Goal: Transaction & Acquisition: Book appointment/travel/reservation

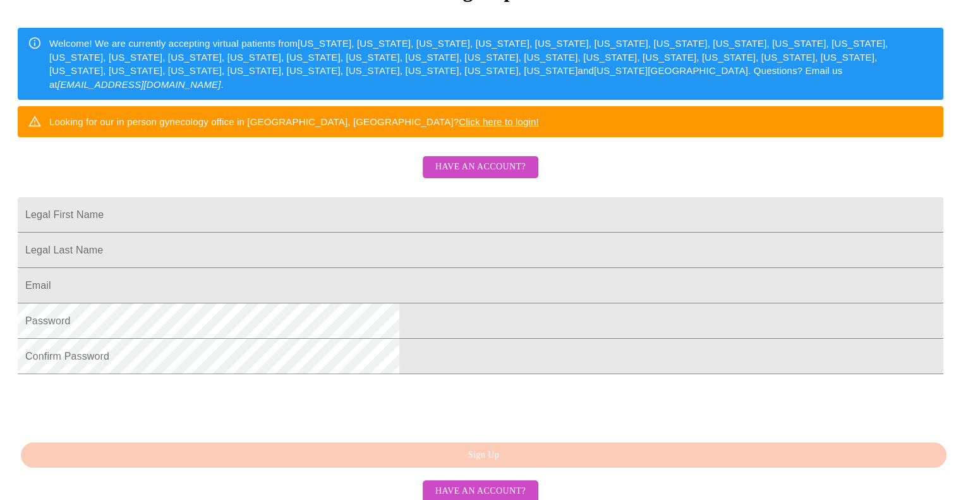
click at [470, 175] on span "Have an account?" at bounding box center [480, 167] width 90 height 16
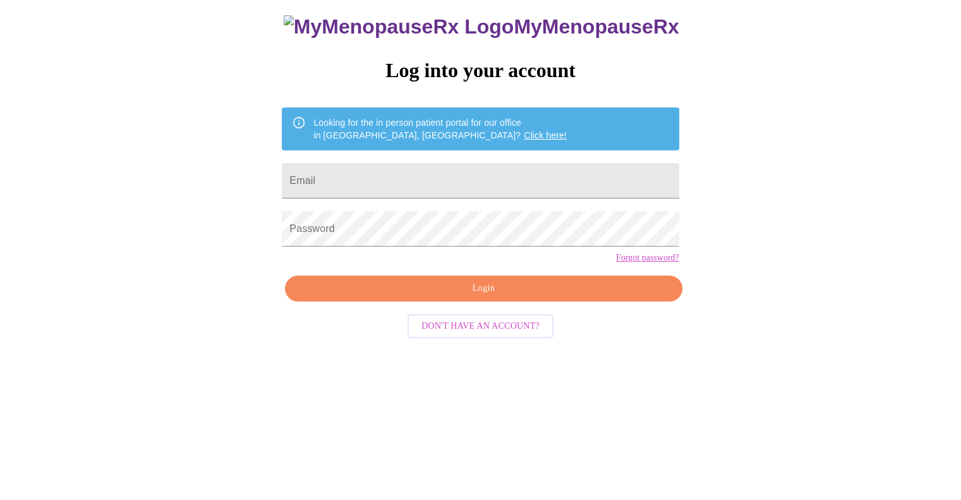
scroll to position [13, 0]
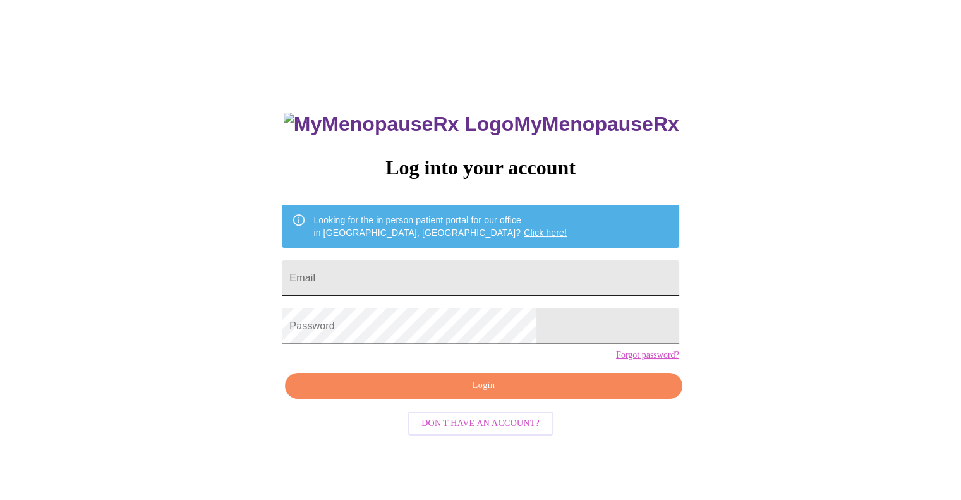
click at [463, 260] on input "Email" at bounding box center [480, 277] width 397 height 35
type input "[EMAIL_ADDRESS][DOMAIN_NAME]"
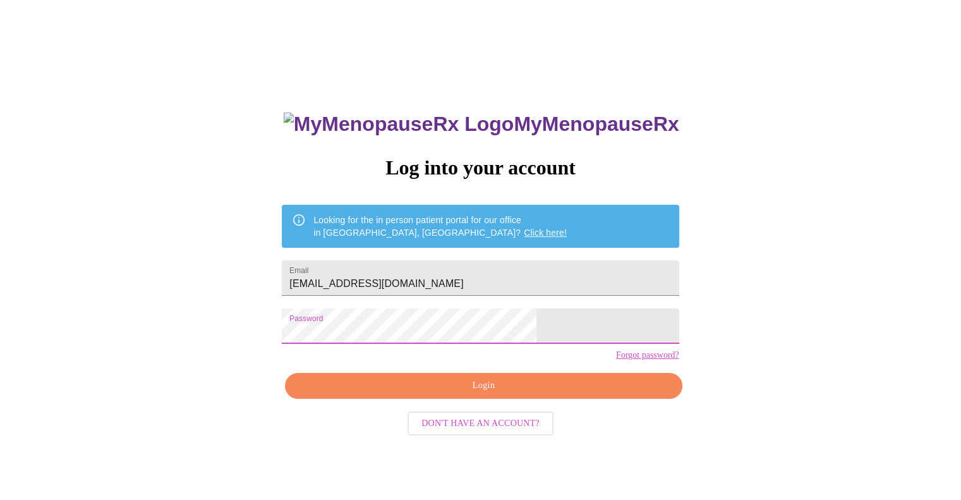
click at [516, 393] on span "Login" at bounding box center [483, 386] width 368 height 16
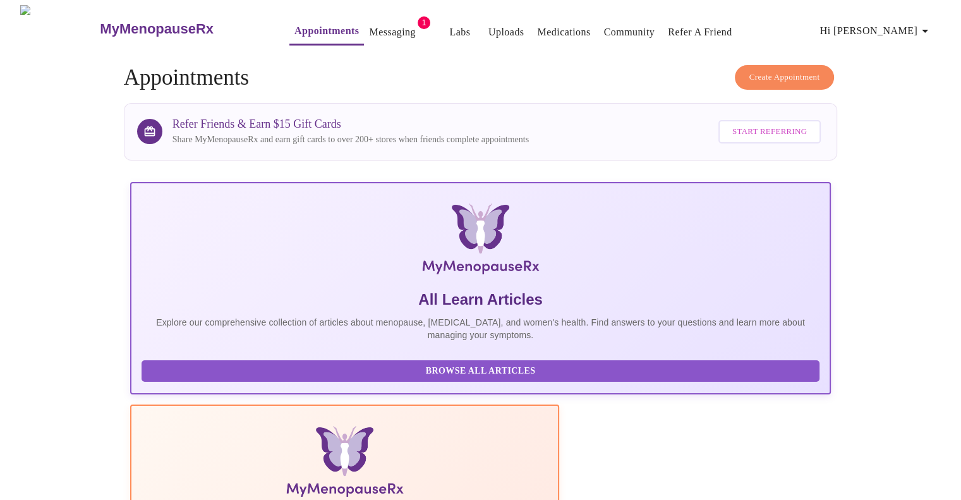
click at [784, 70] on span "Create Appointment" at bounding box center [784, 77] width 71 height 15
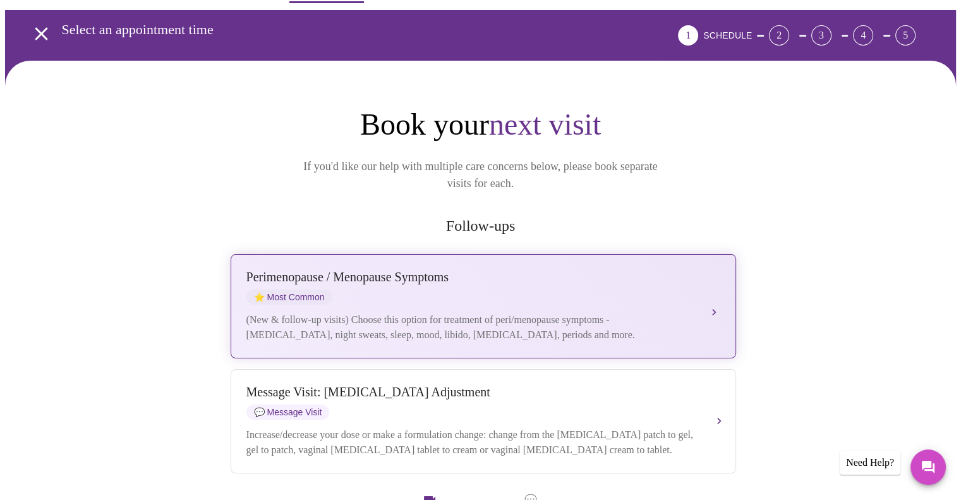
scroll to position [126, 0]
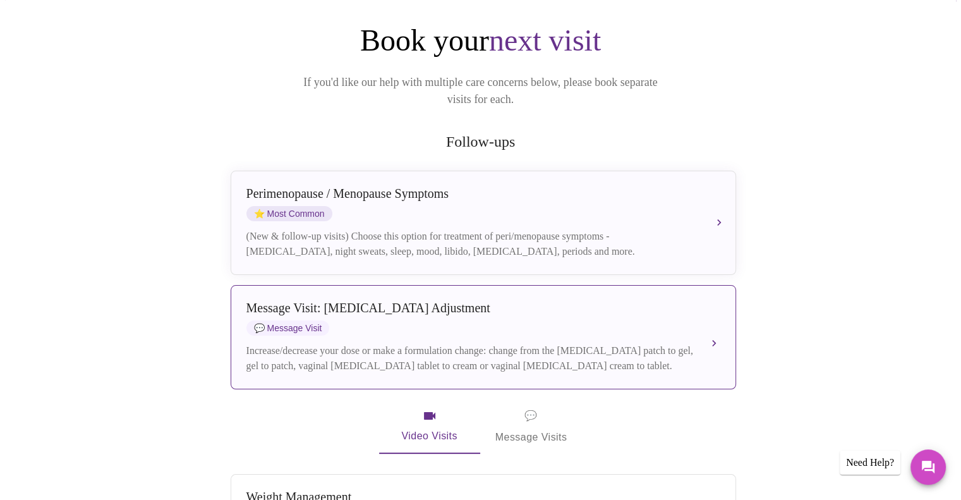
click at [531, 301] on div "Message Visit: [MEDICAL_DATA] Adjustment" at bounding box center [470, 308] width 448 height 15
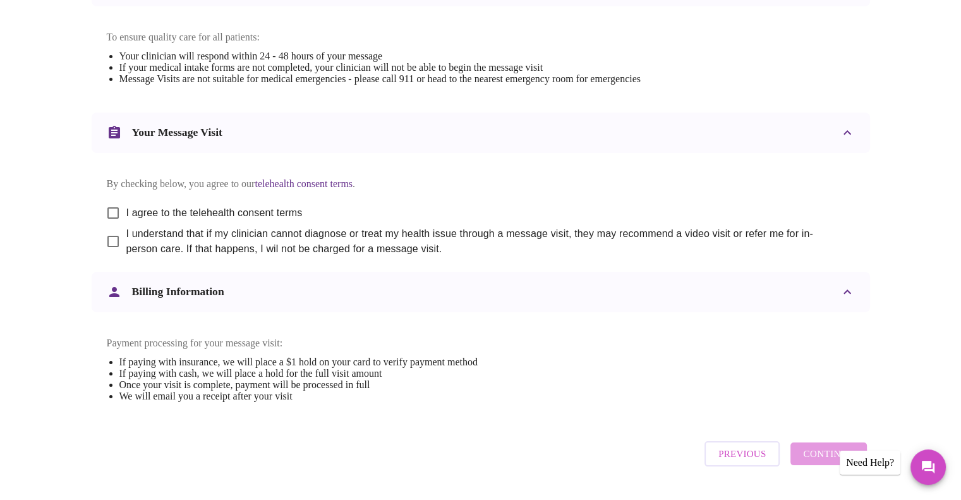
scroll to position [568, 0]
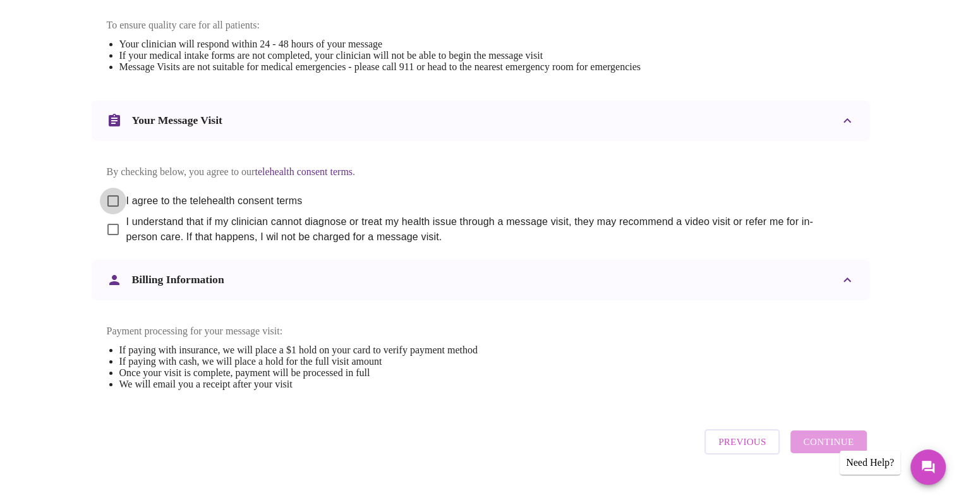
click at [106, 213] on input "I agree to the telehealth consent terms" at bounding box center [113, 201] width 27 height 27
checkbox input "true"
click at [113, 241] on input "I understand that if my clinician cannot diagnose or treat my health issue thro…" at bounding box center [113, 229] width 27 height 27
checkbox input "true"
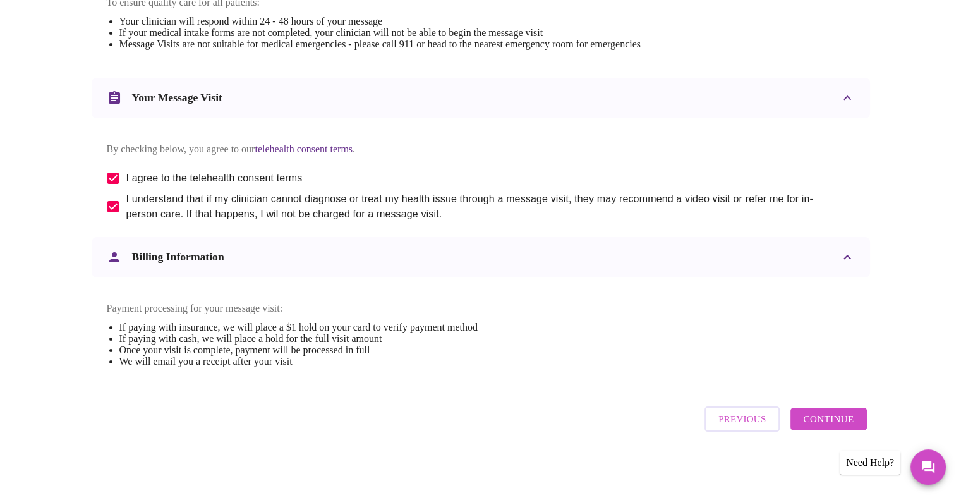
scroll to position [616, 0]
click at [810, 419] on span "Continue" at bounding box center [828, 419] width 51 height 16
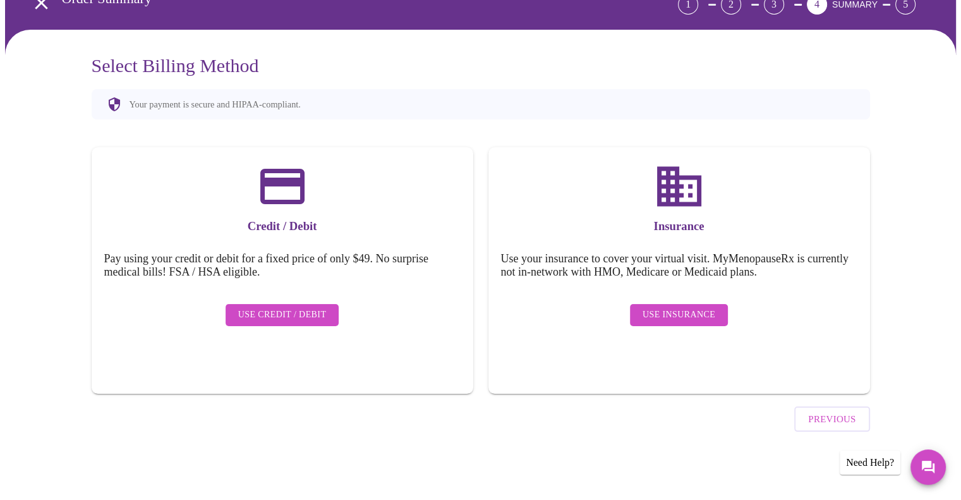
scroll to position [37, 0]
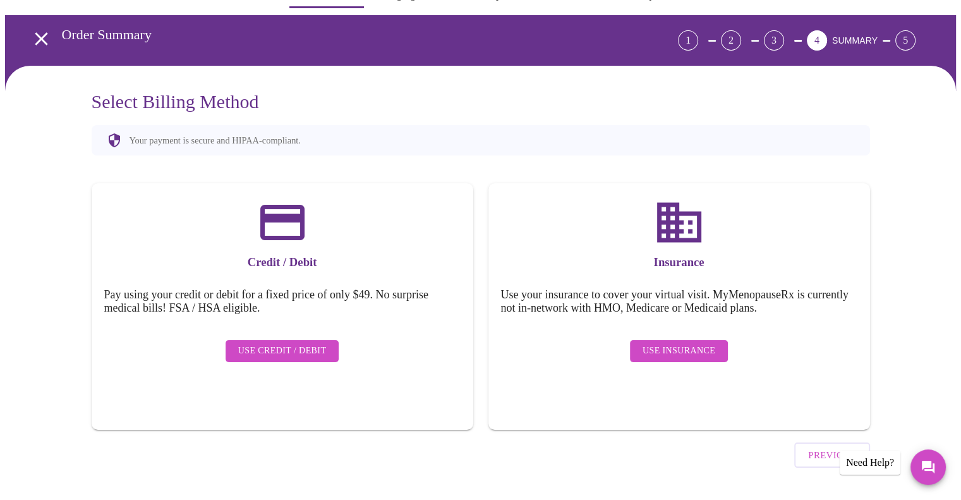
click at [671, 343] on span "Use Insurance" at bounding box center [678, 351] width 73 height 16
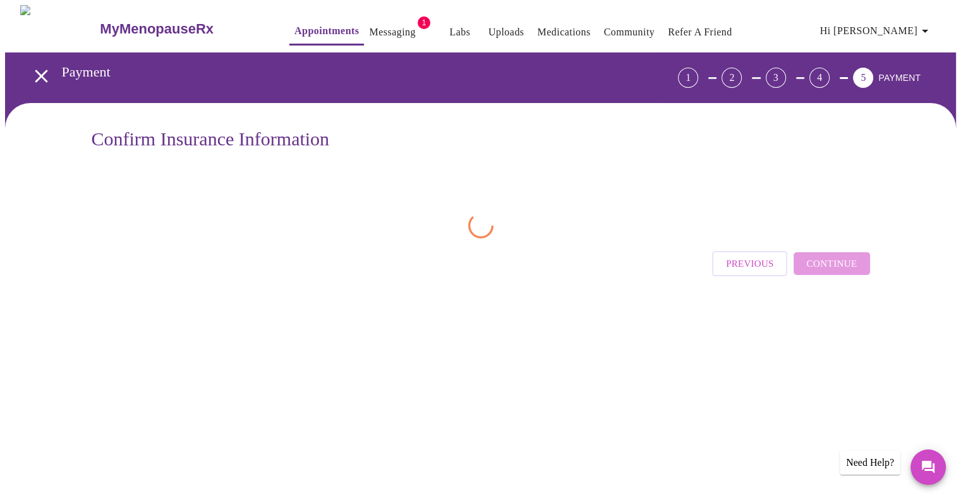
scroll to position [0, 0]
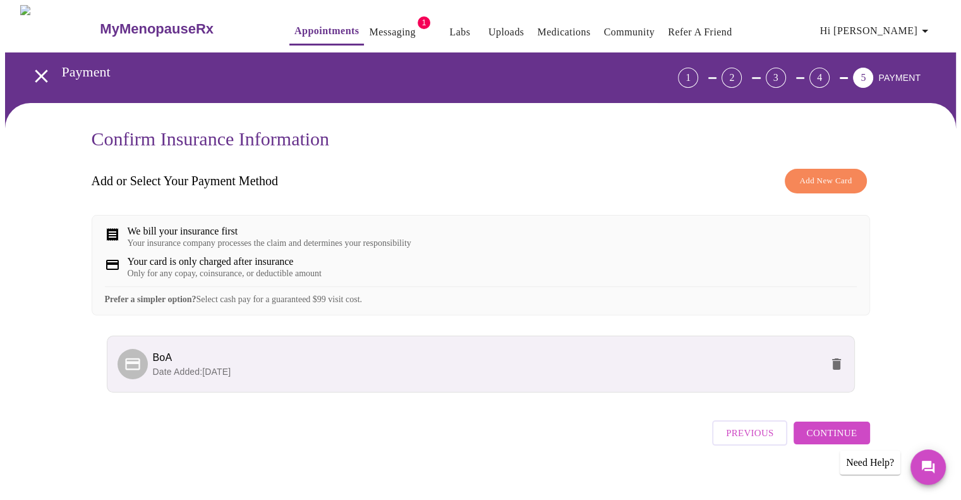
click at [765, 378] on p "Date Added: [DATE]" at bounding box center [487, 371] width 668 height 13
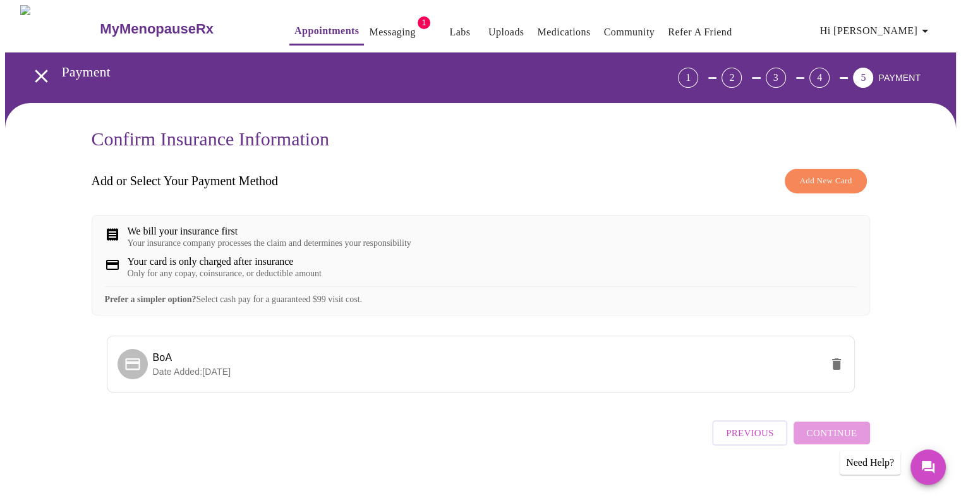
click at [812, 439] on div "Previous Continue" at bounding box center [790, 429] width 157 height 44
click at [161, 363] on span "BoA" at bounding box center [163, 357] width 20 height 11
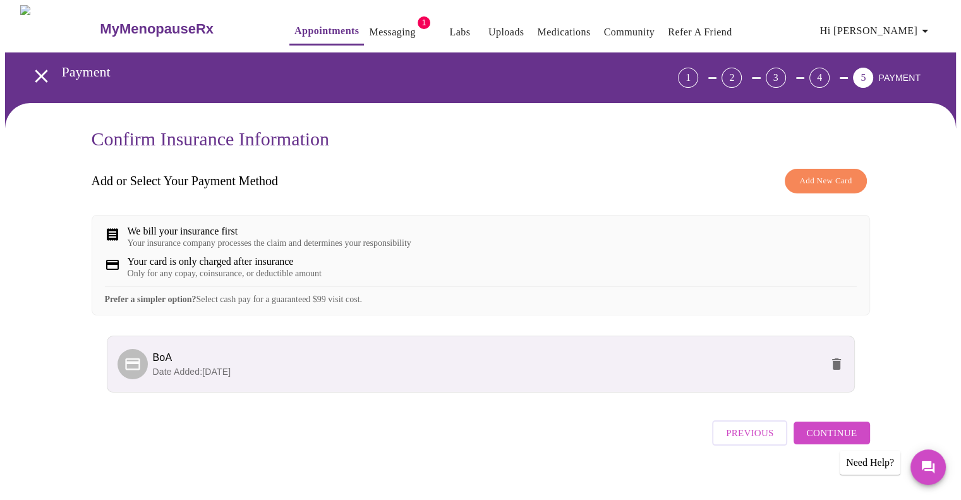
click at [821, 441] on span "Continue" at bounding box center [831, 432] width 51 height 16
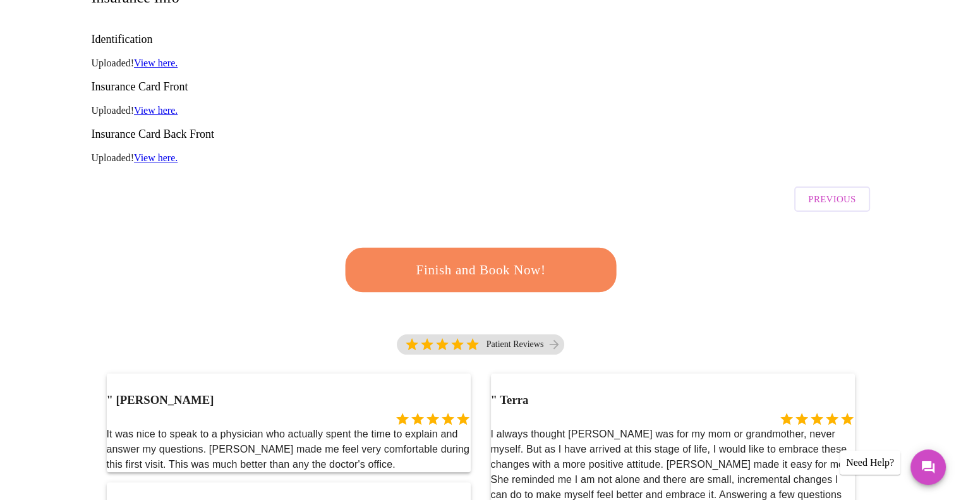
scroll to position [189, 0]
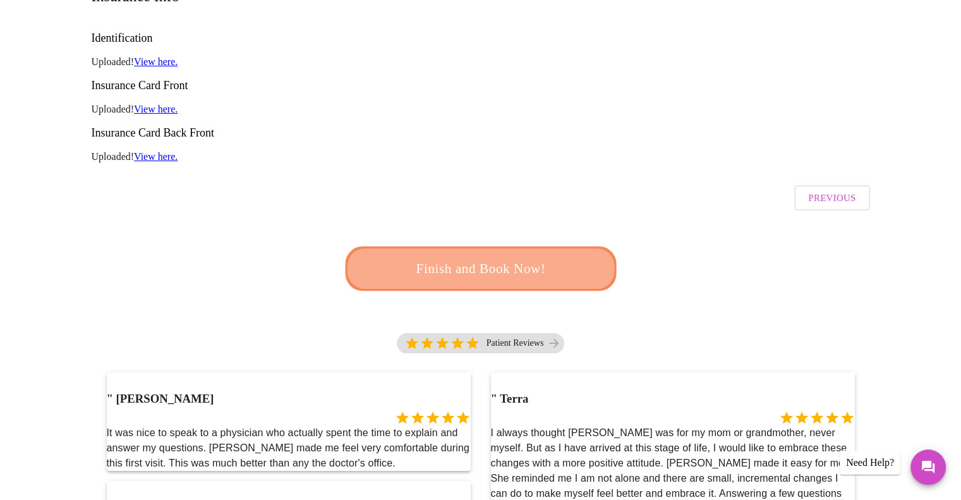
click at [541, 257] on span "Finish and Book Now!" at bounding box center [481, 268] width 234 height 23
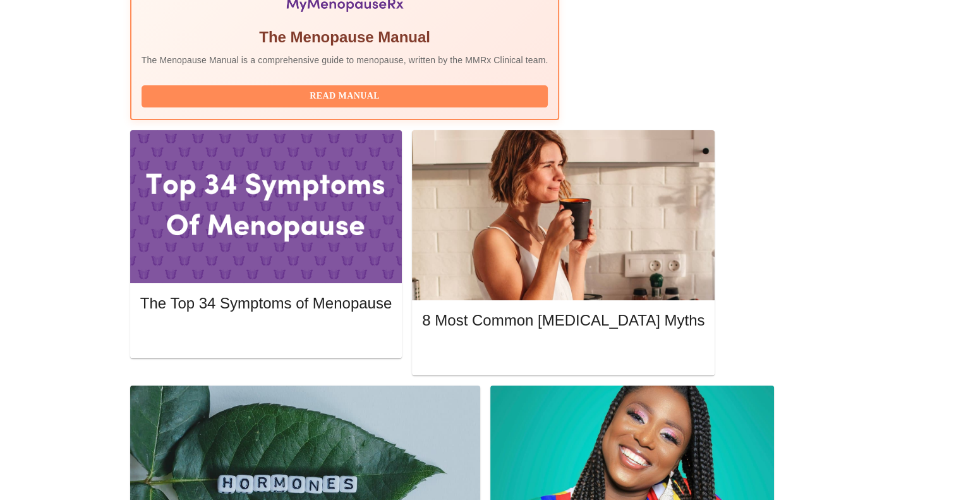
scroll to position [505, 0]
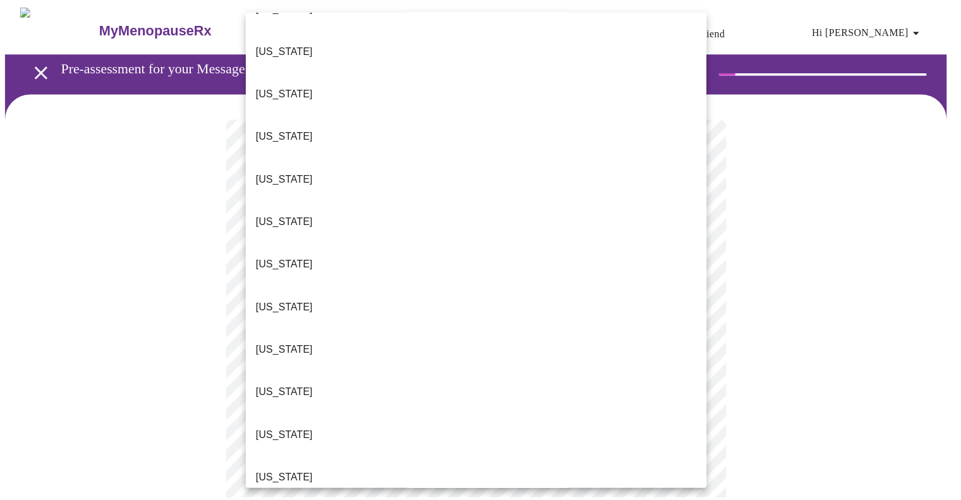
scroll to position [884, 0]
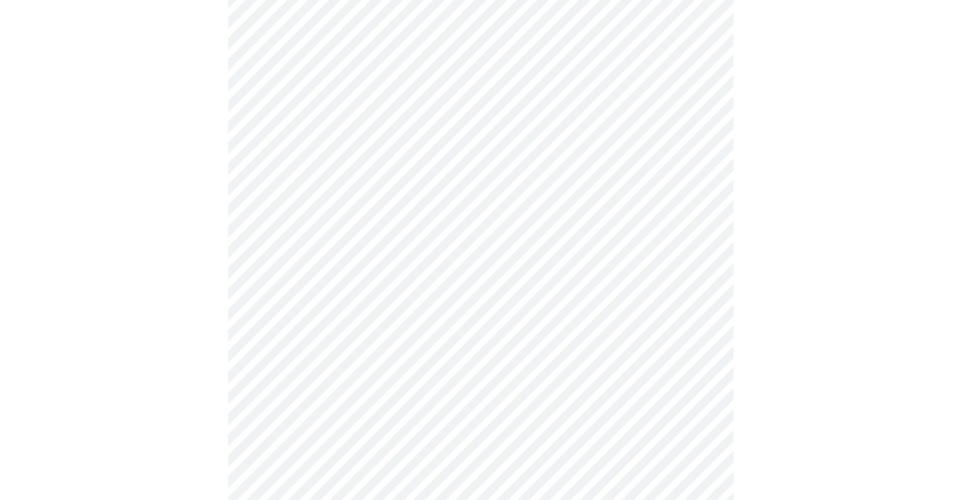
scroll to position [189, 0]
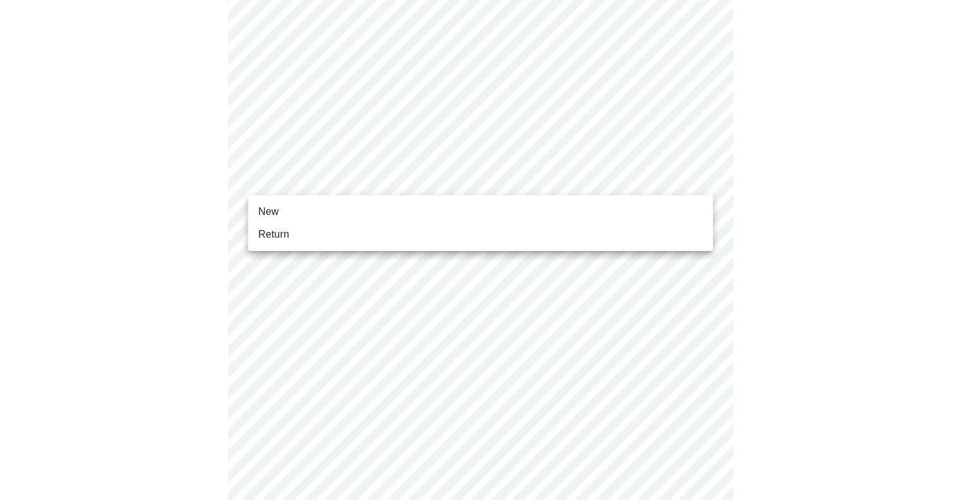
click at [472, 176] on body "MyMenopauseRx Appointments Messaging 1 Labs Uploads Medications Community Refer…" at bounding box center [485, 388] width 960 height 1145
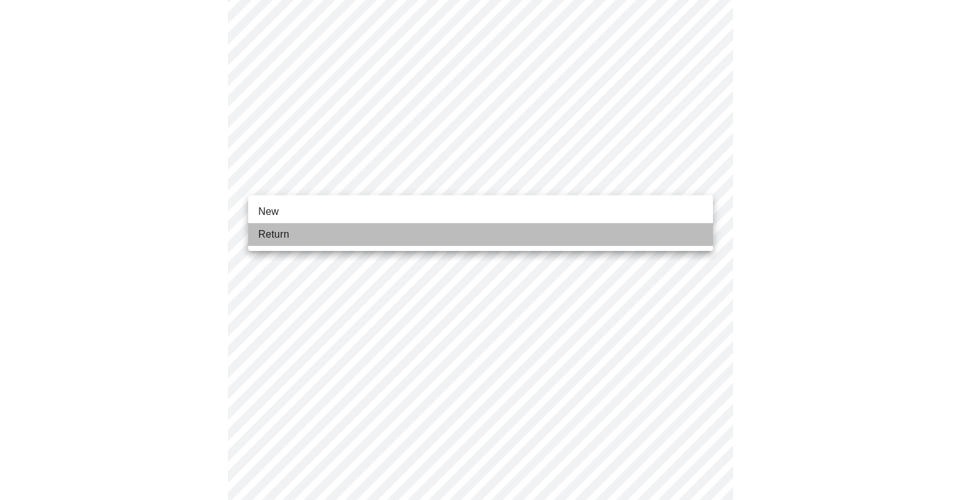
click at [448, 229] on li "Return" at bounding box center [480, 234] width 465 height 23
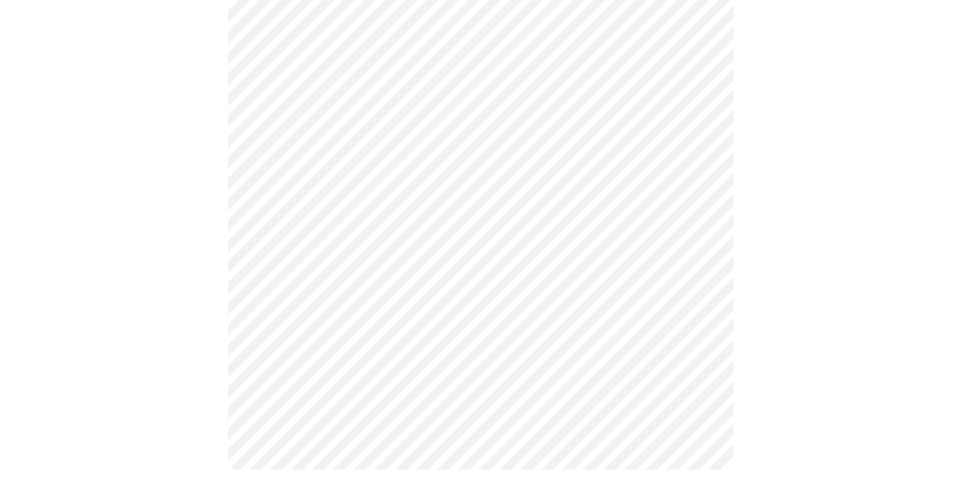
scroll to position [0, 0]
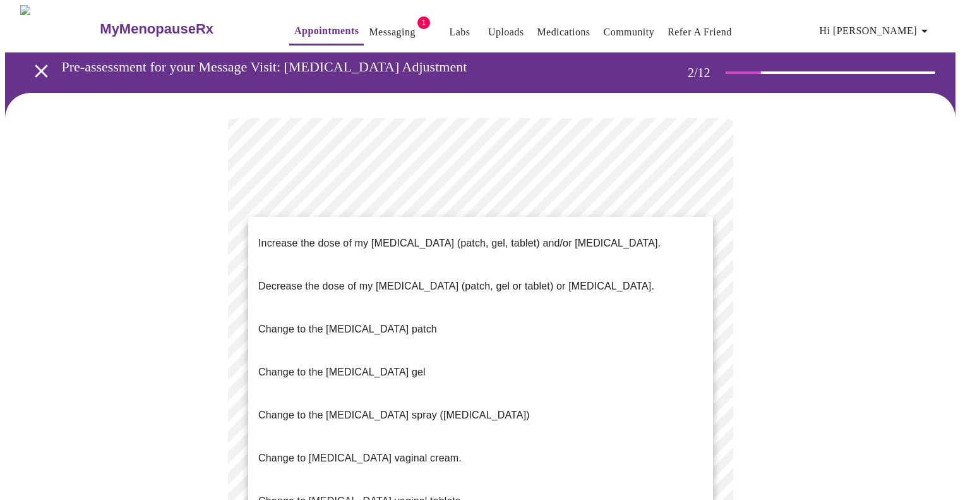
click at [483, 351] on li "Change to the [MEDICAL_DATA] gel" at bounding box center [480, 372] width 465 height 43
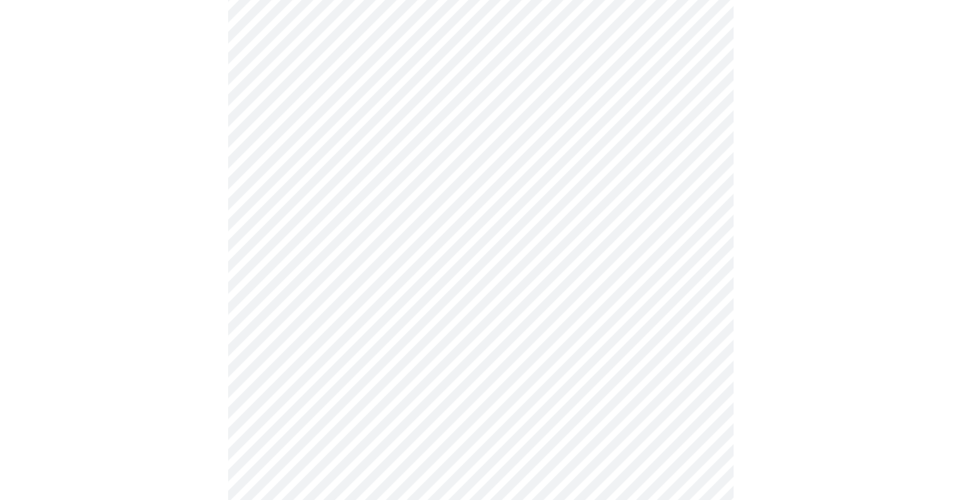
scroll to position [442, 0]
click at [507, 360] on body "MyMenopauseRx Appointments Messaging 1 Labs Uploads Medications Community Refer…" at bounding box center [480, 46] width 951 height 966
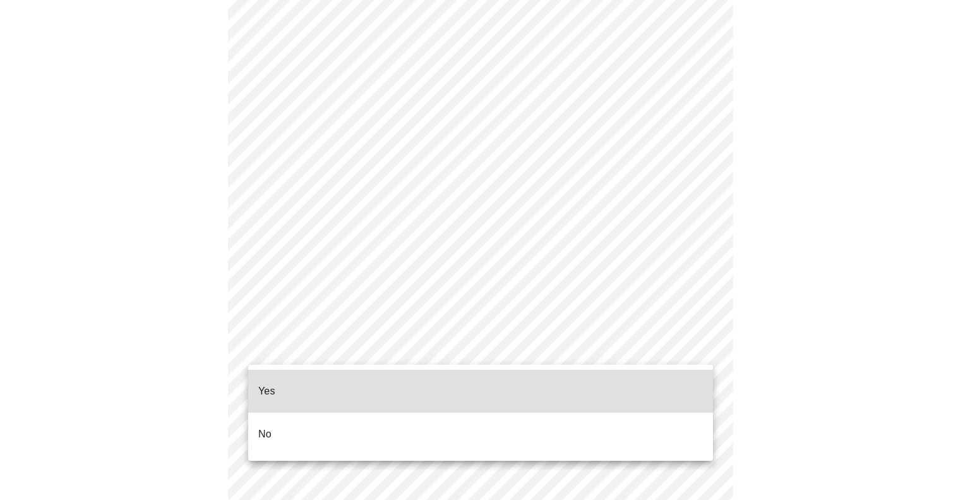
click at [493, 375] on li "Yes" at bounding box center [480, 390] width 465 height 43
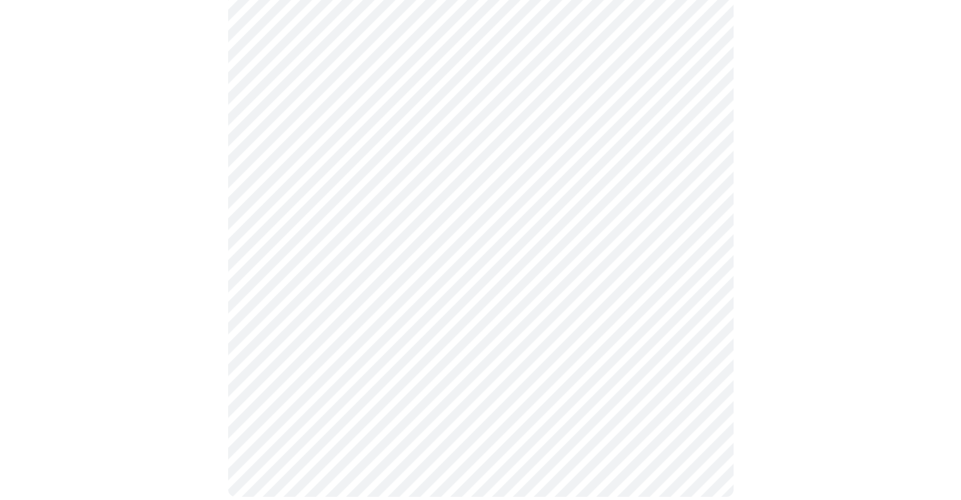
scroll to position [0, 0]
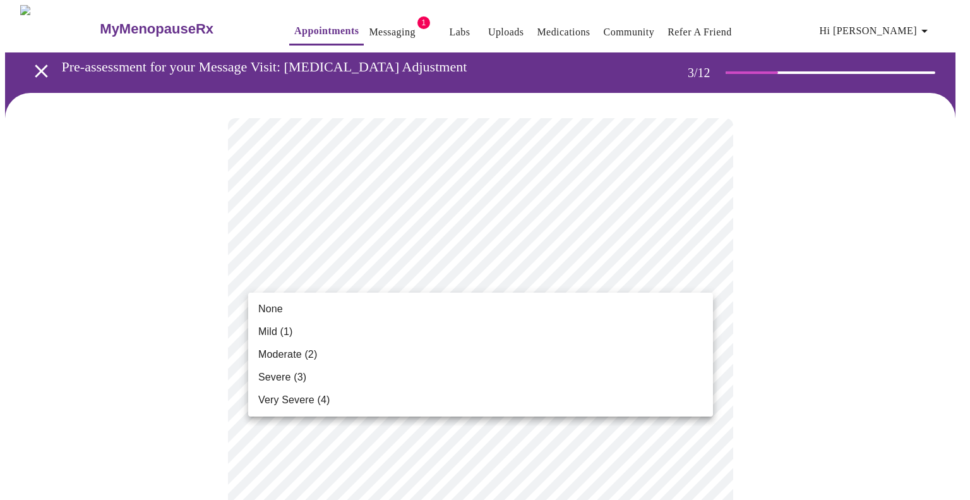
click at [533, 347] on li "Moderate (2)" at bounding box center [480, 354] width 465 height 23
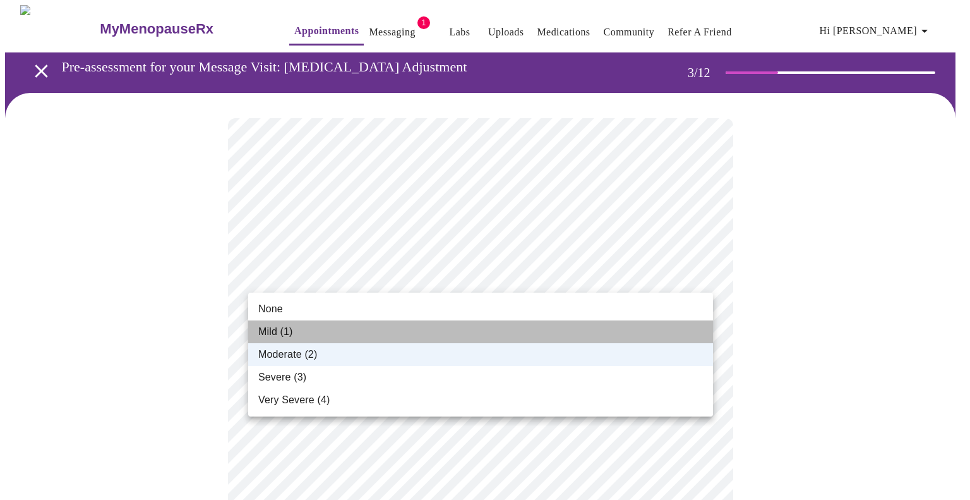
click at [468, 325] on li "Mild (1)" at bounding box center [480, 331] width 465 height 23
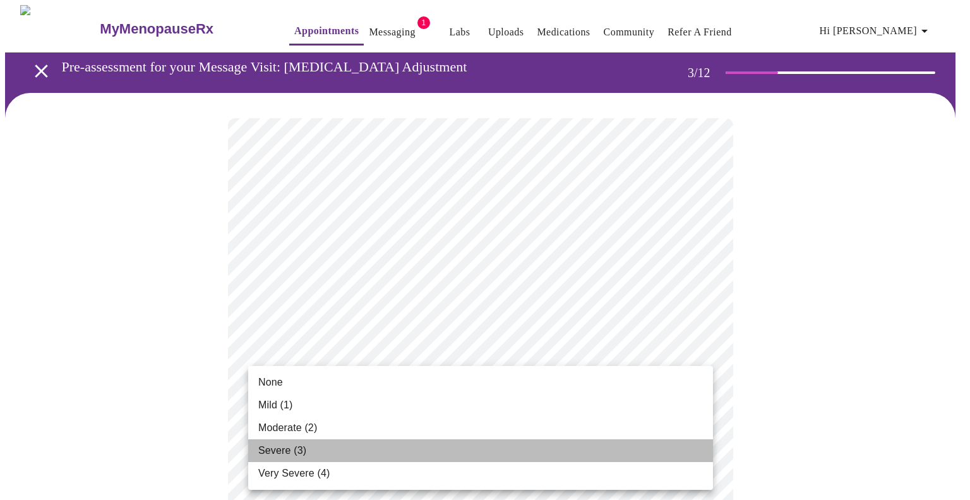
click at [416, 457] on li "Severe (3)" at bounding box center [480, 450] width 465 height 23
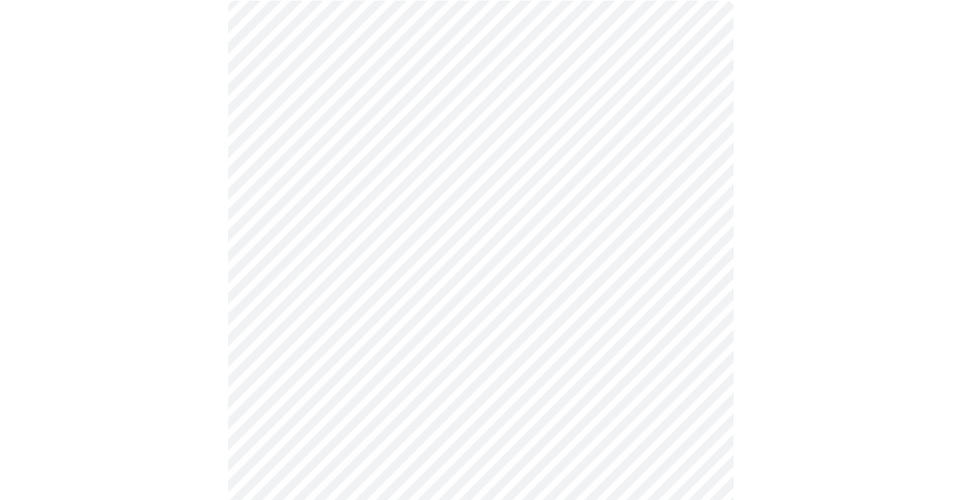
scroll to position [126, 0]
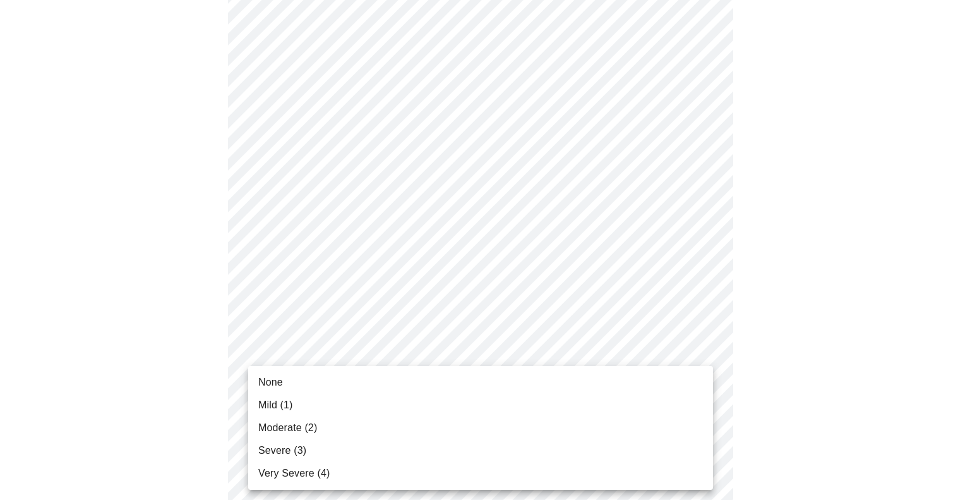
click at [414, 421] on li "Moderate (2)" at bounding box center [480, 427] width 465 height 23
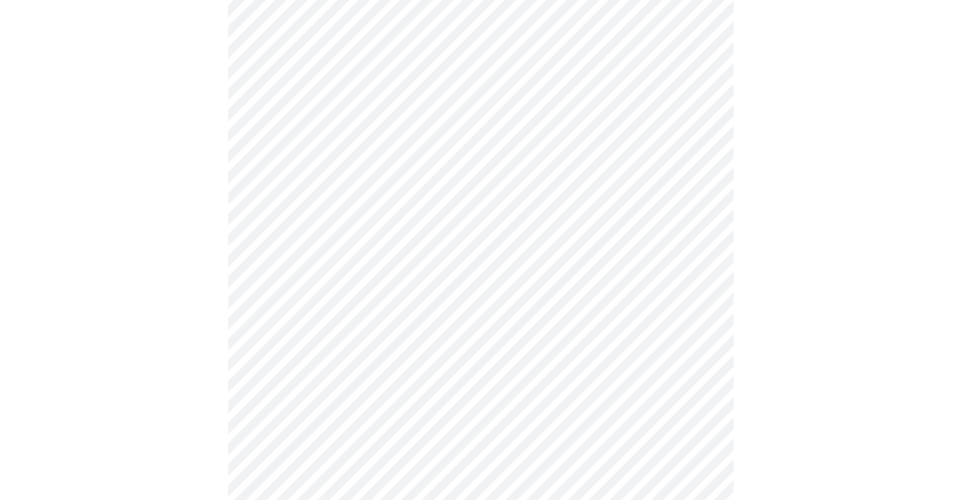
scroll to position [253, 0]
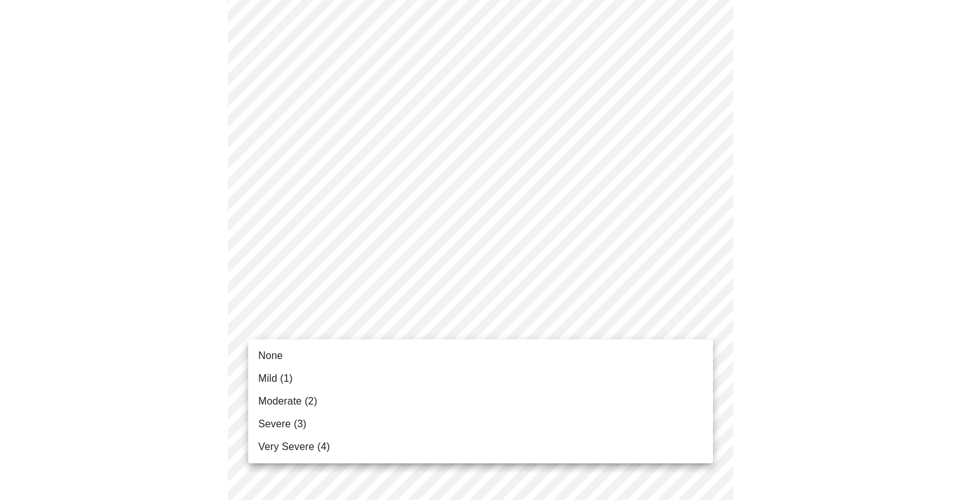
click at [407, 376] on li "Mild (1)" at bounding box center [480, 378] width 465 height 23
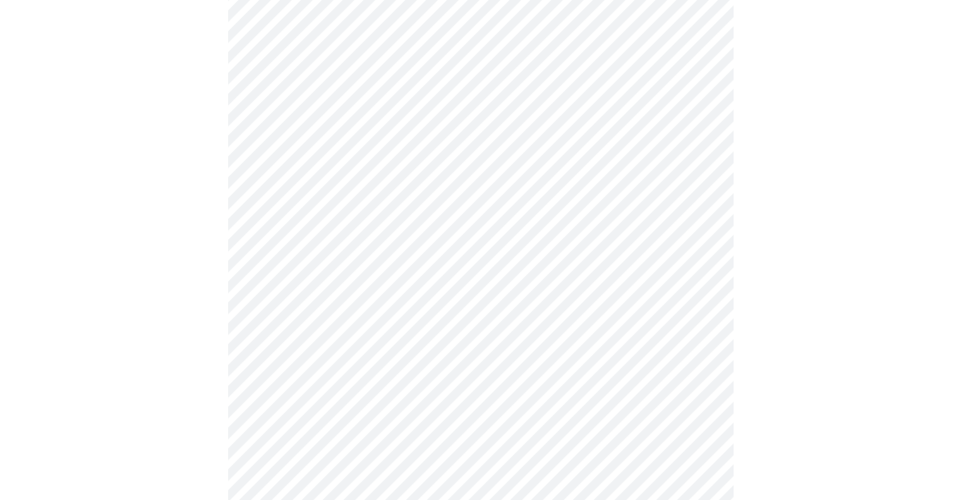
scroll to position [316, 0]
click at [464, 334] on body "MyMenopauseRx Appointments Messaging 1 Labs Uploads Medications Community Refer…" at bounding box center [480, 493] width 951 height 1609
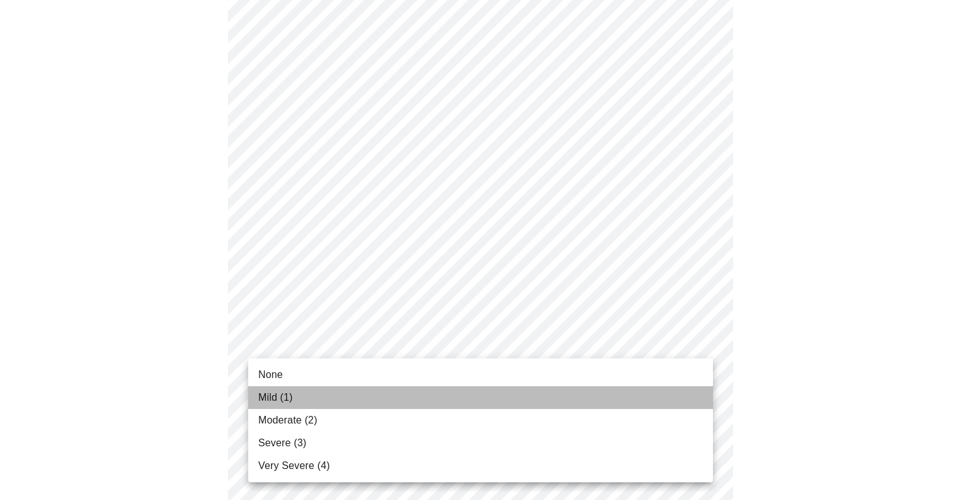
click at [427, 390] on li "Mild (1)" at bounding box center [480, 397] width 465 height 23
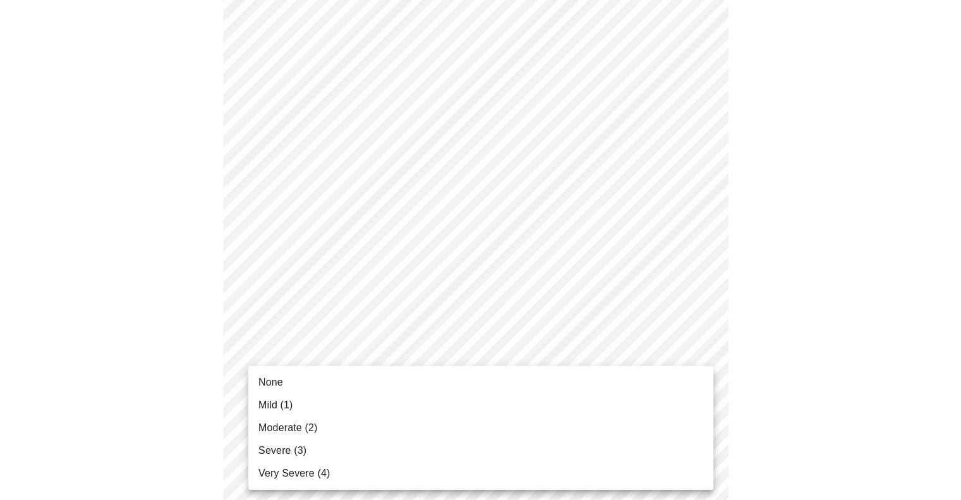
click at [426, 435] on body "MyMenopauseRx Appointments Messaging 1 Labs Uploads Medications Community Refer…" at bounding box center [480, 484] width 951 height 1591
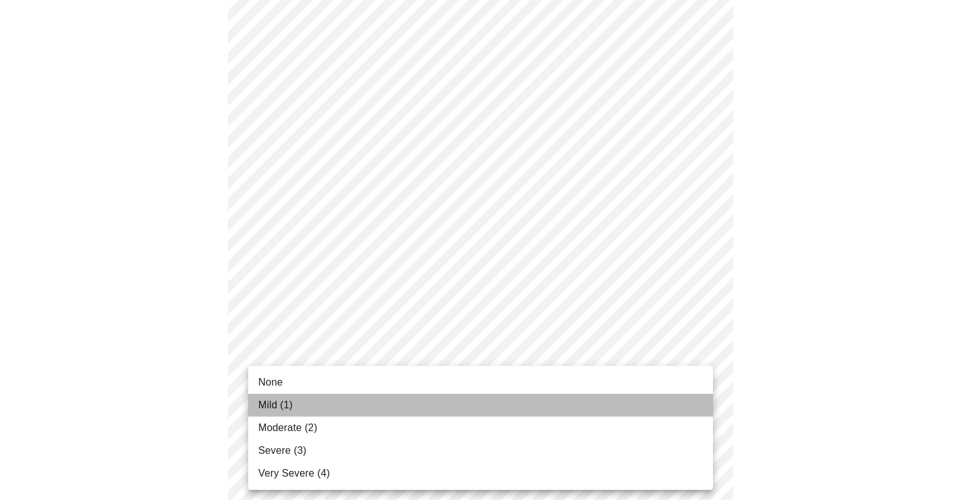
click at [375, 411] on li "Mild (1)" at bounding box center [480, 404] width 465 height 23
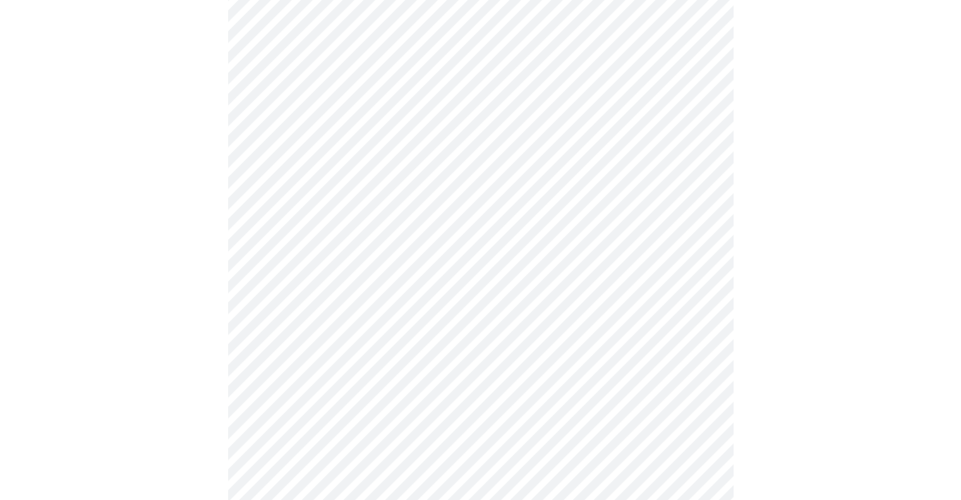
scroll to position [505, 0]
click at [494, 342] on body "MyMenopauseRx Appointments Messaging 1 Labs Uploads Medications Community Refer…" at bounding box center [480, 286] width 951 height 1573
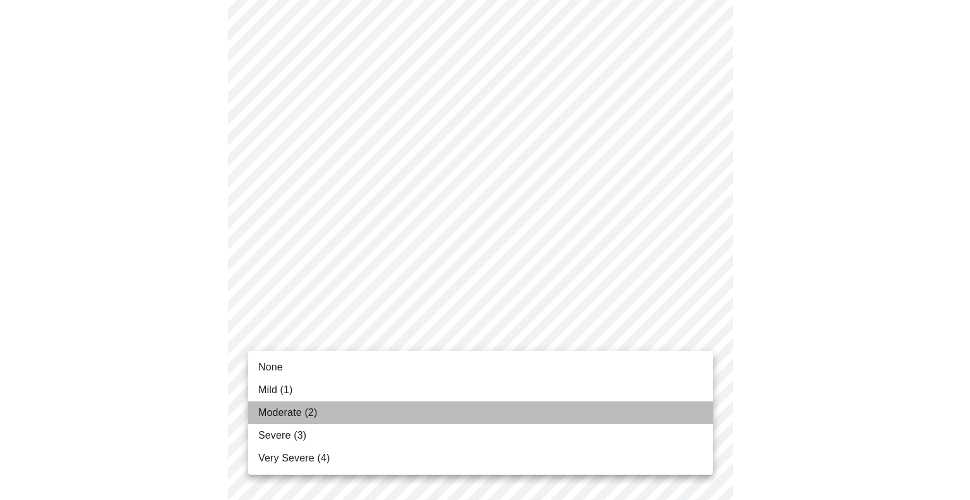
click at [450, 405] on li "Moderate (2)" at bounding box center [480, 412] width 465 height 23
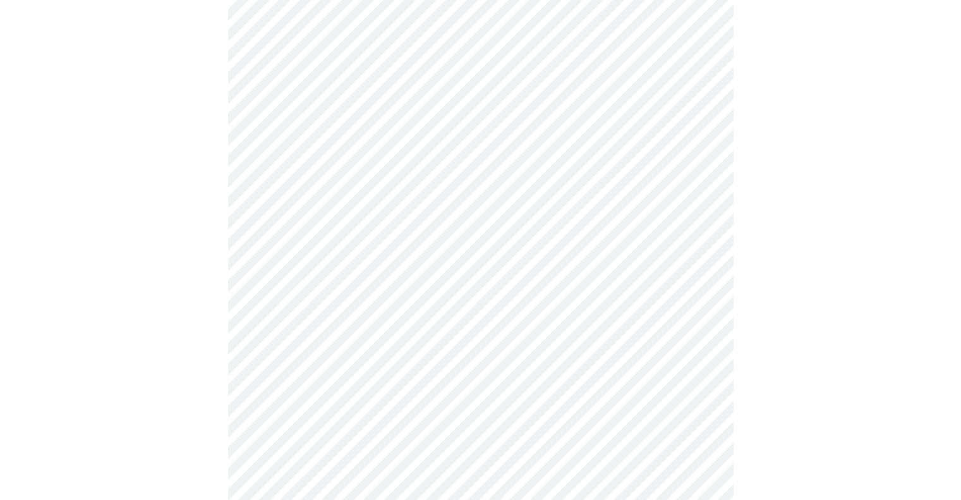
click at [415, 340] on body "MyMenopauseRx Appointments Messaging 1 Labs Uploads Medications Community Refer…" at bounding box center [480, 278] width 951 height 1556
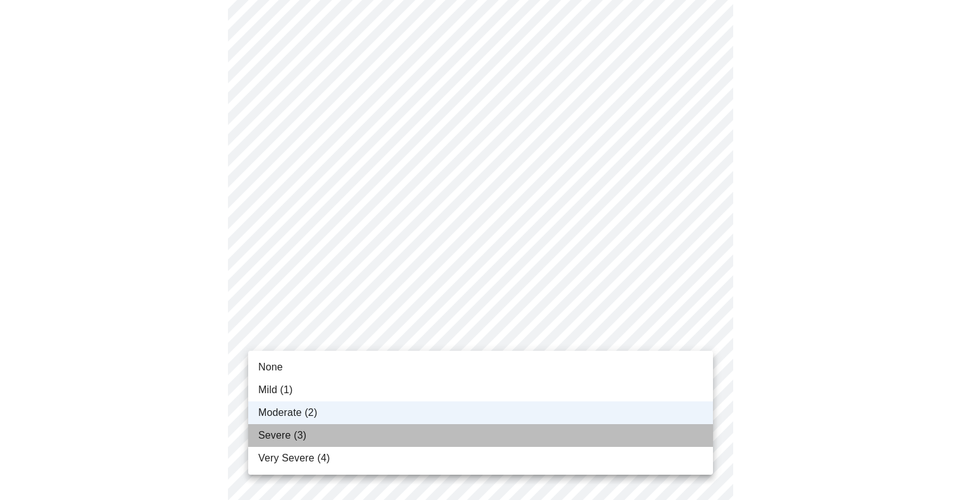
click at [394, 437] on li "Severe (3)" at bounding box center [480, 435] width 465 height 23
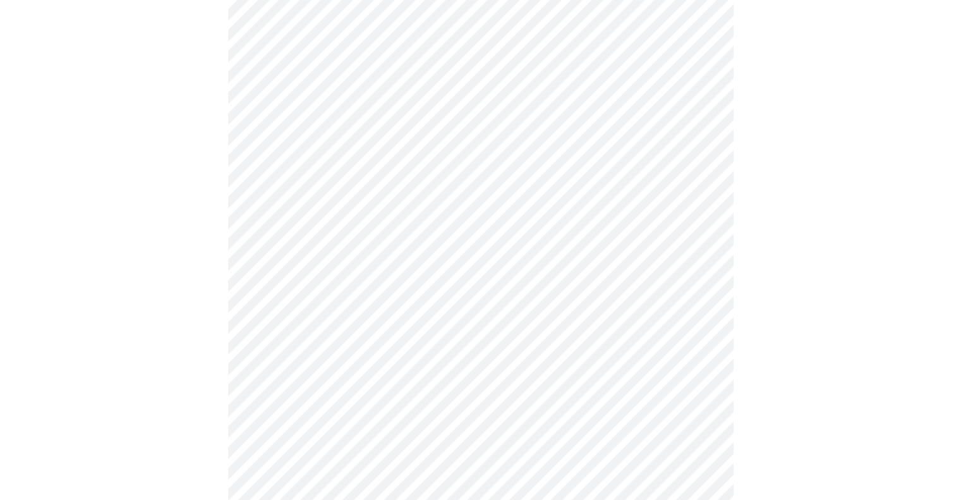
click at [394, 437] on body "MyMenopauseRx Appointments Messaging 1 Labs Uploads Medications Community Refer…" at bounding box center [480, 278] width 951 height 1556
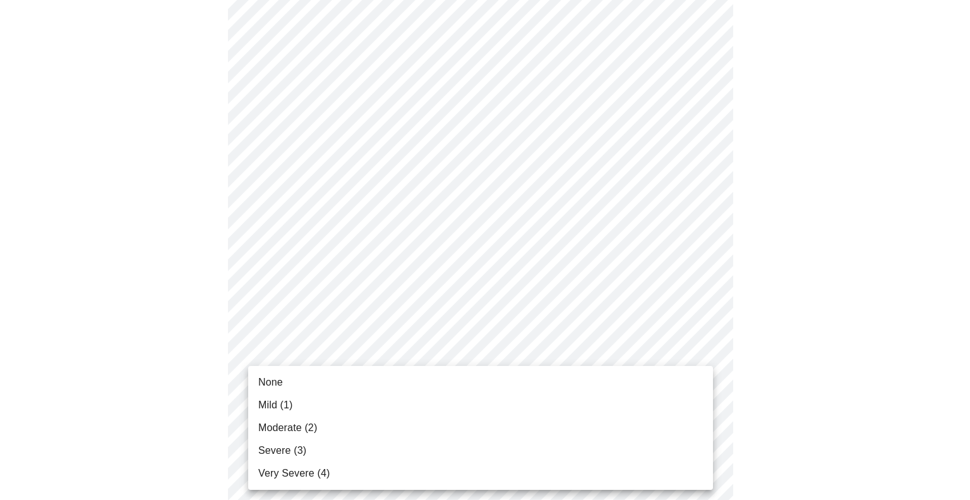
click at [356, 391] on li "None" at bounding box center [480, 382] width 465 height 23
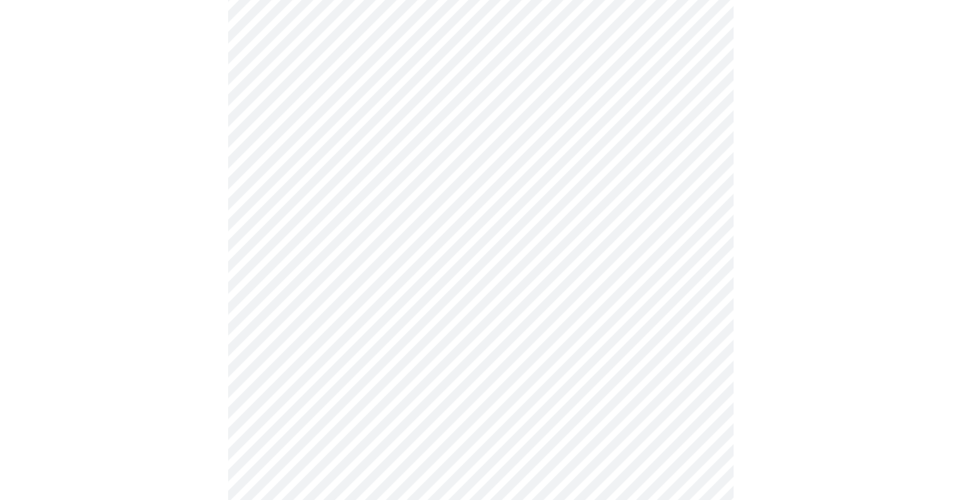
scroll to position [695, 0]
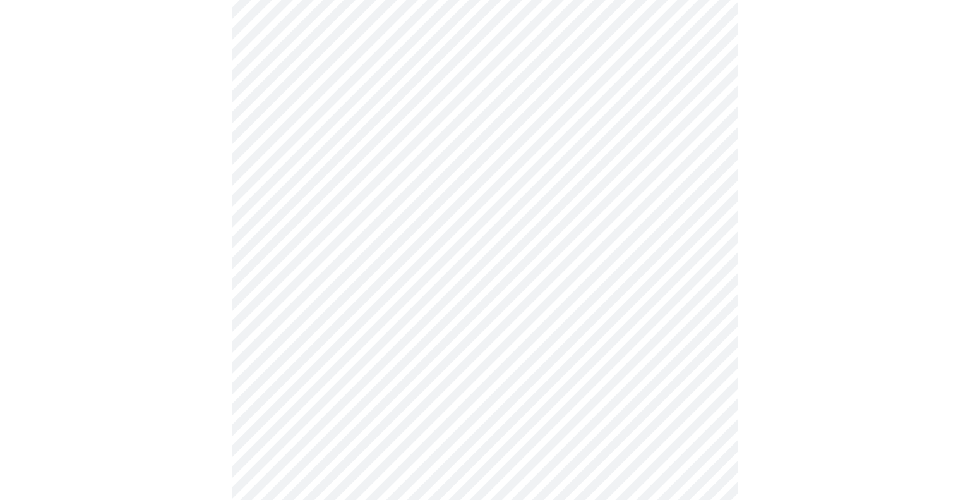
click at [405, 345] on body "MyMenopauseRx Appointments Messaging 1 Labs Uploads Medications Community Refer…" at bounding box center [485, 79] width 960 height 1538
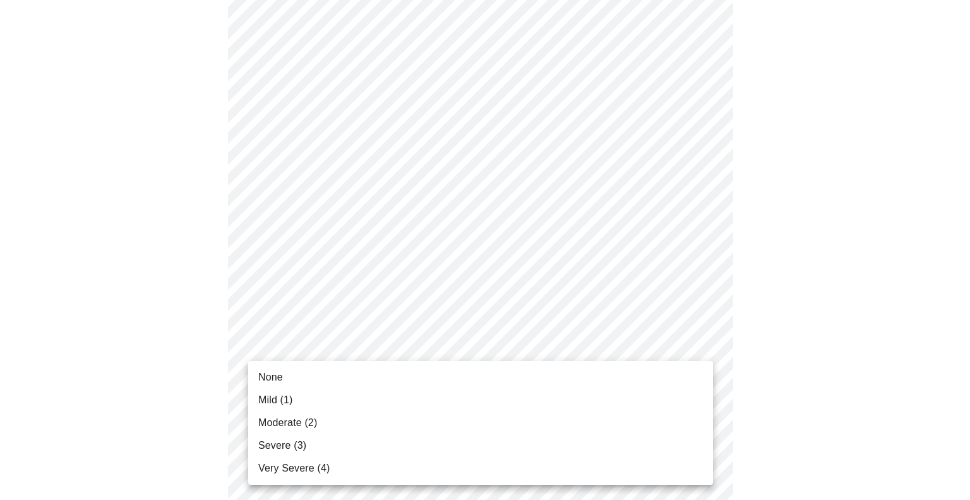
click at [397, 400] on li "Mild (1)" at bounding box center [480, 399] width 465 height 23
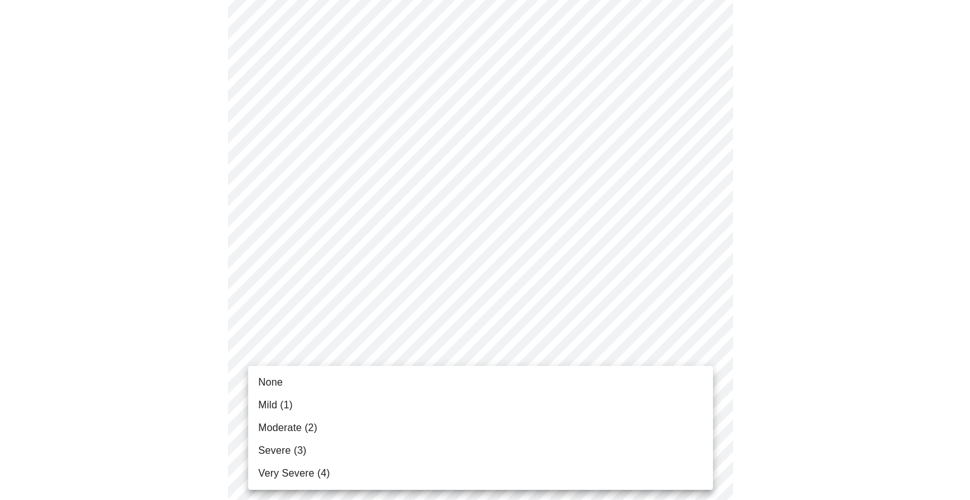
click at [409, 443] on body "MyMenopauseRx Appointments Messaging 1 Labs Uploads Medications Community Refer…" at bounding box center [485, 70] width 960 height 1520
click at [399, 389] on li "None" at bounding box center [480, 382] width 465 height 23
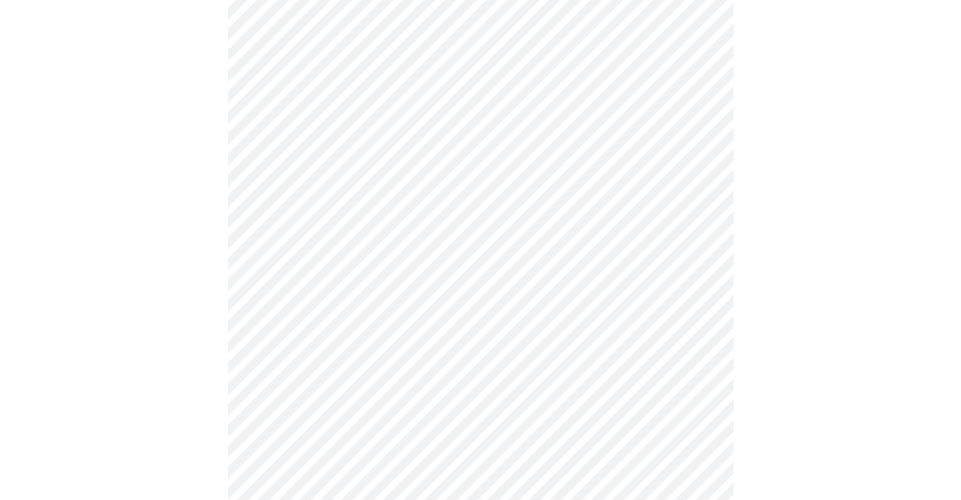
scroll to position [884, 0]
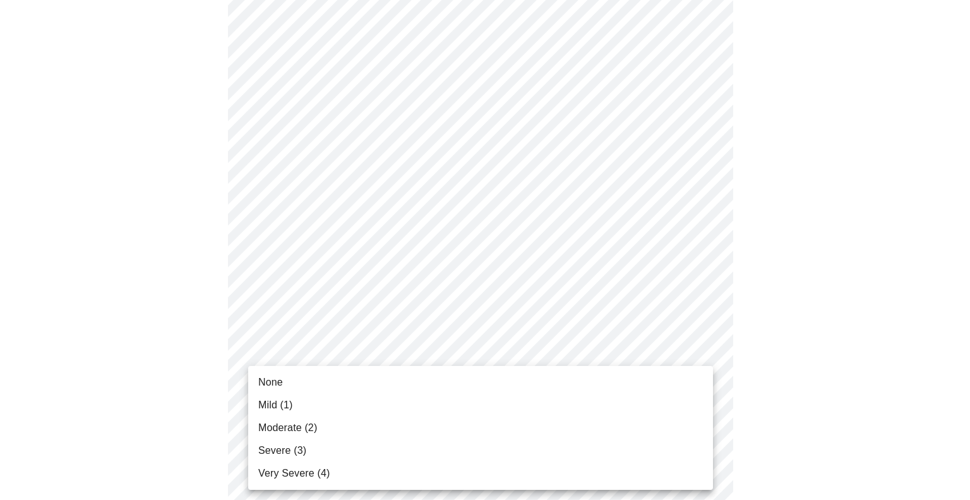
click at [381, 443] on li "Severe (3)" at bounding box center [480, 450] width 465 height 23
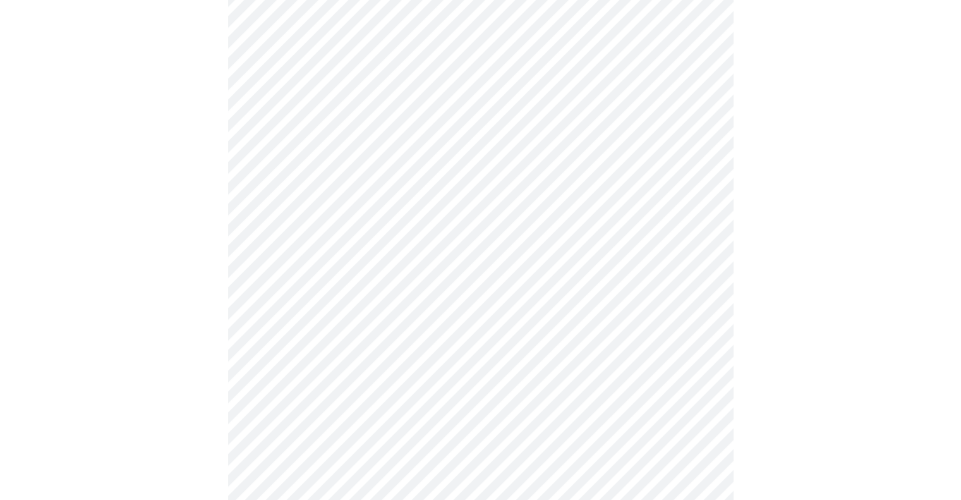
scroll to position [442, 0]
click at [563, 335] on body "MyMenopauseRx Appointments Messaging 1 Labs Uploads Medications Community Refer…" at bounding box center [480, 185] width 951 height 1245
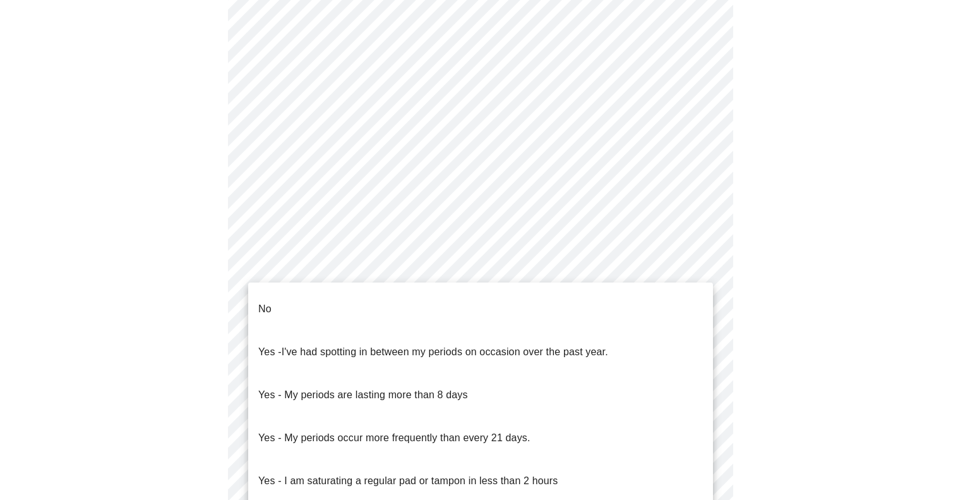
click at [554, 319] on li "No" at bounding box center [480, 308] width 465 height 43
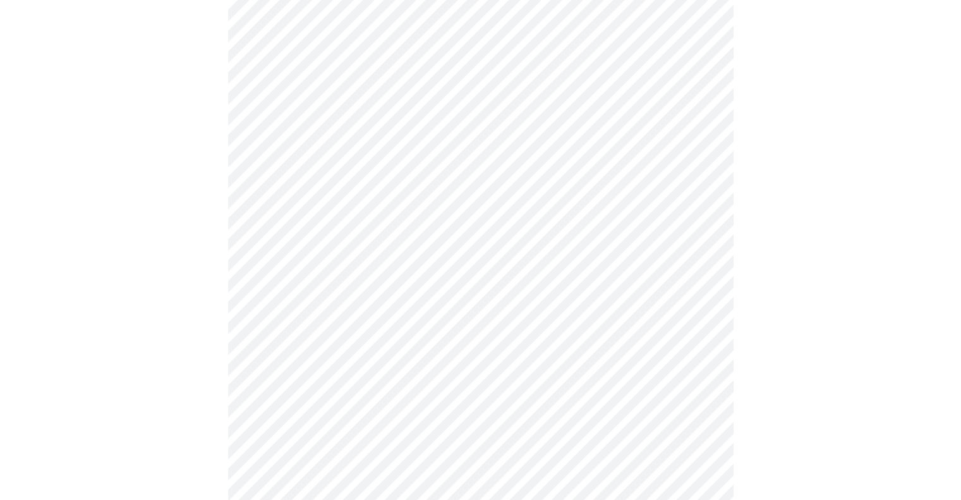
click at [532, 412] on body "MyMenopauseRx Appointments Messaging 1 Labs Uploads Medications Community Refer…" at bounding box center [480, 182] width 951 height 1238
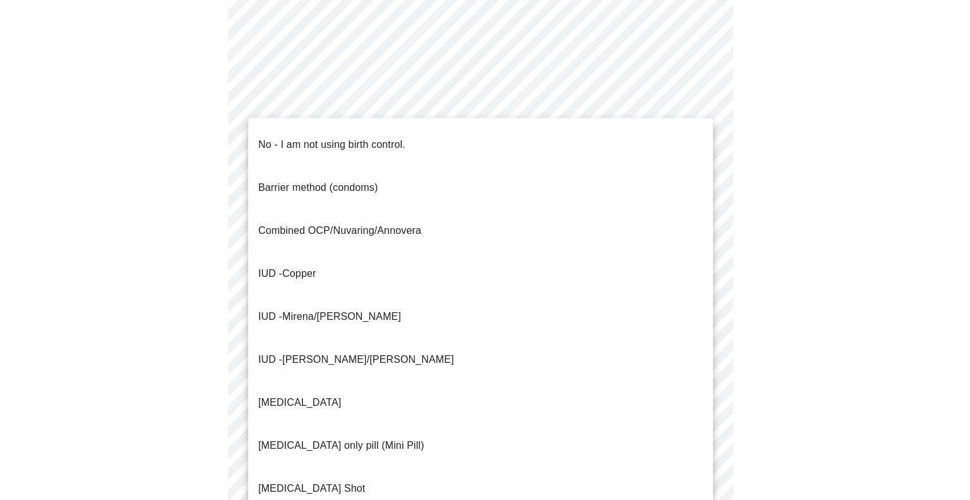
click at [462, 135] on li "No - I am not using birth control." at bounding box center [480, 144] width 465 height 43
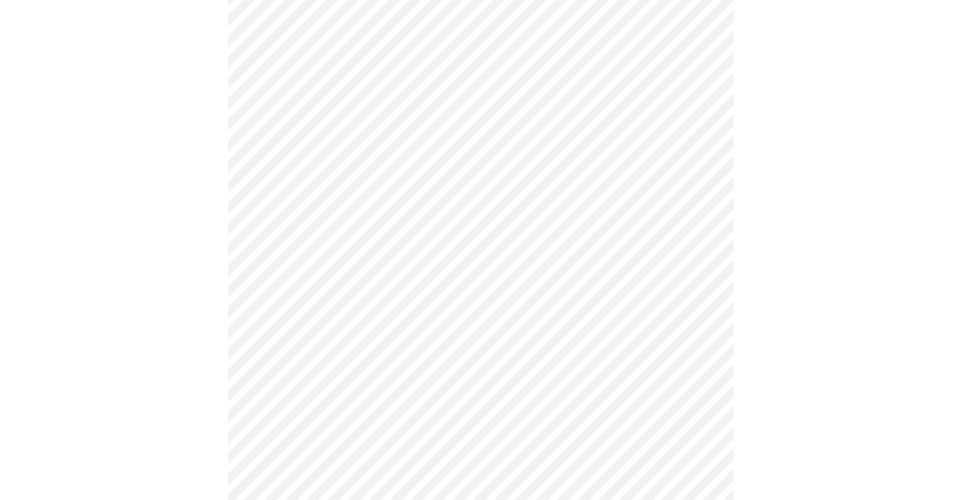
scroll to position [632, 0]
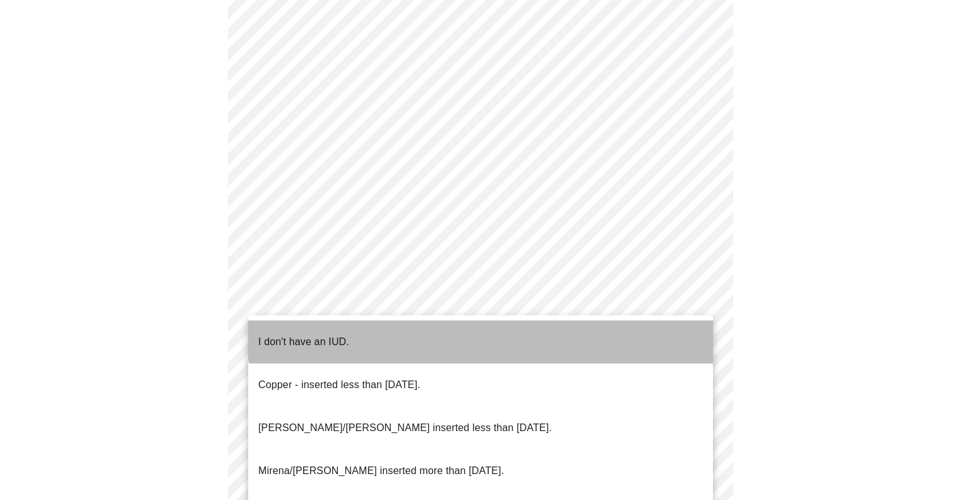
click at [514, 327] on li "I don't have an IUD." at bounding box center [480, 341] width 465 height 43
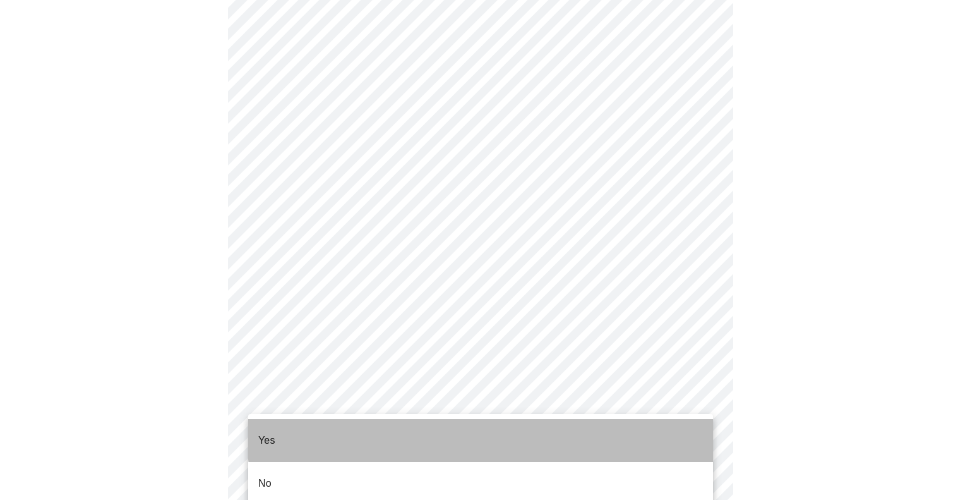
click at [533, 432] on li "Yes" at bounding box center [480, 440] width 465 height 43
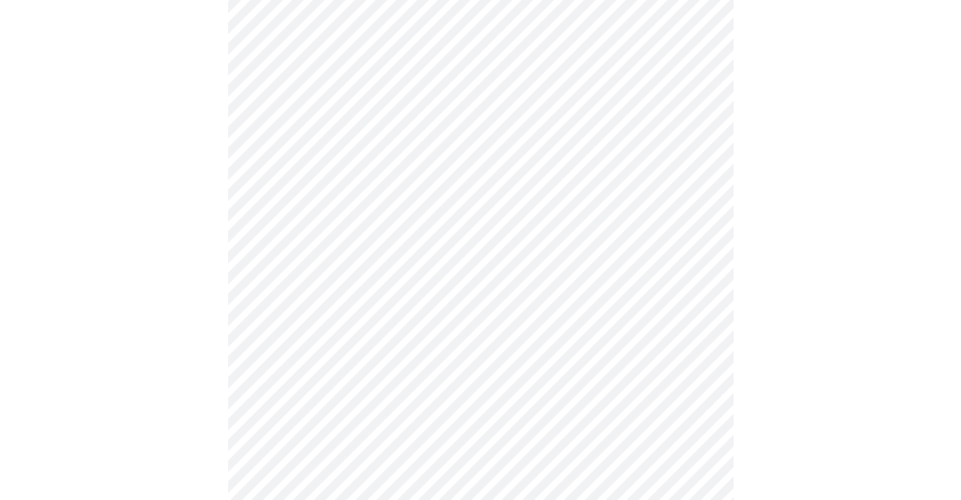
scroll to position [3261, 0]
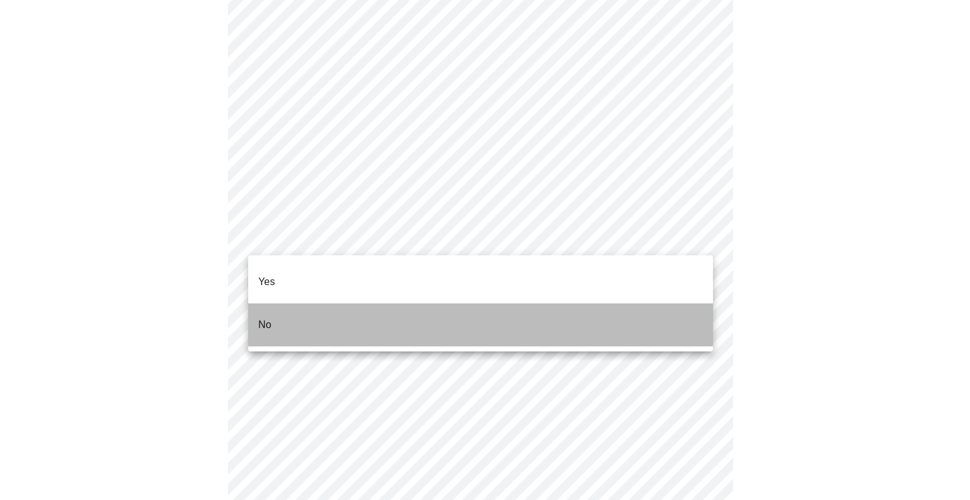
click at [448, 303] on li "No" at bounding box center [480, 324] width 465 height 43
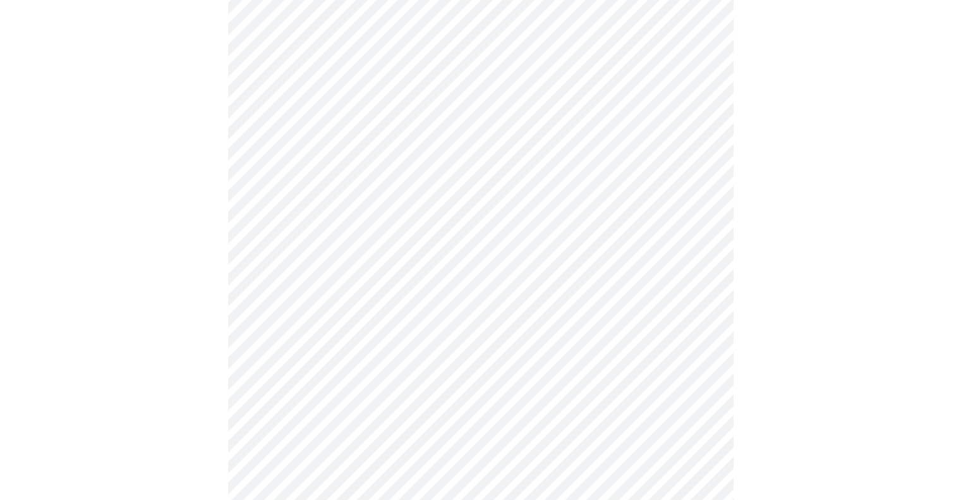
scroll to position [705, 0]
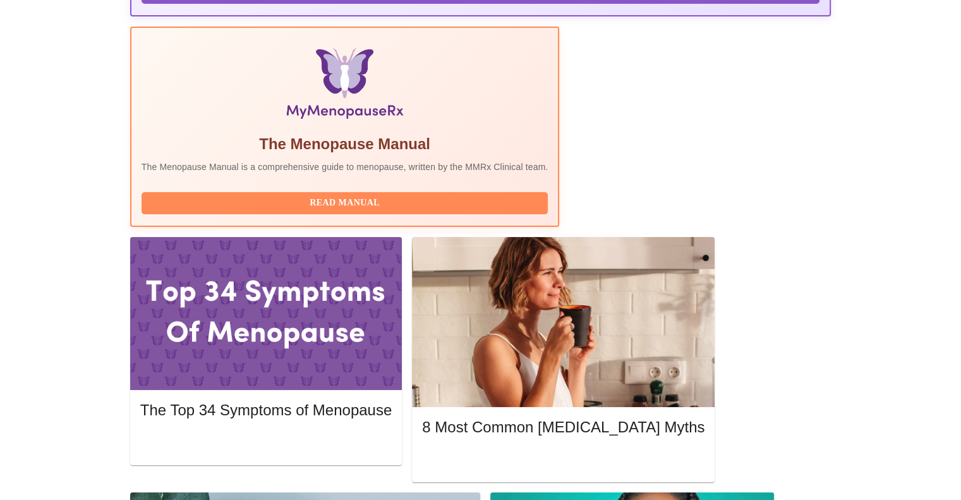
scroll to position [379, 0]
